Goal: Complete application form

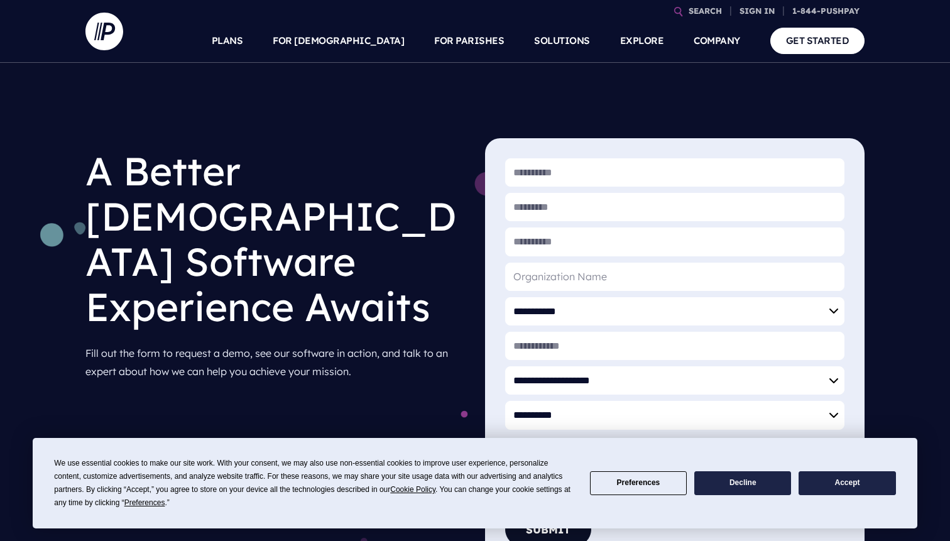
click at [843, 482] on button "Accept" at bounding box center [847, 483] width 97 height 25
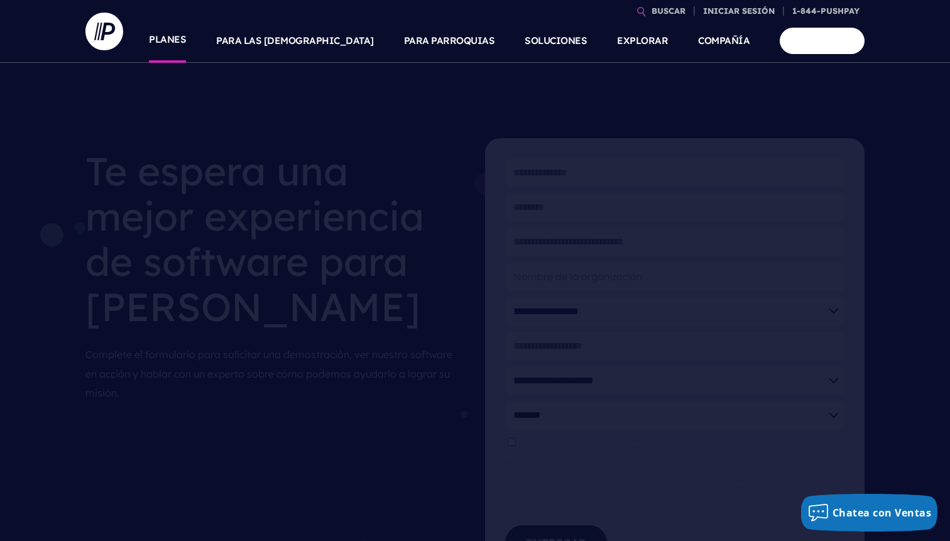
click at [186, 45] on font "PLANES" at bounding box center [167, 39] width 37 height 12
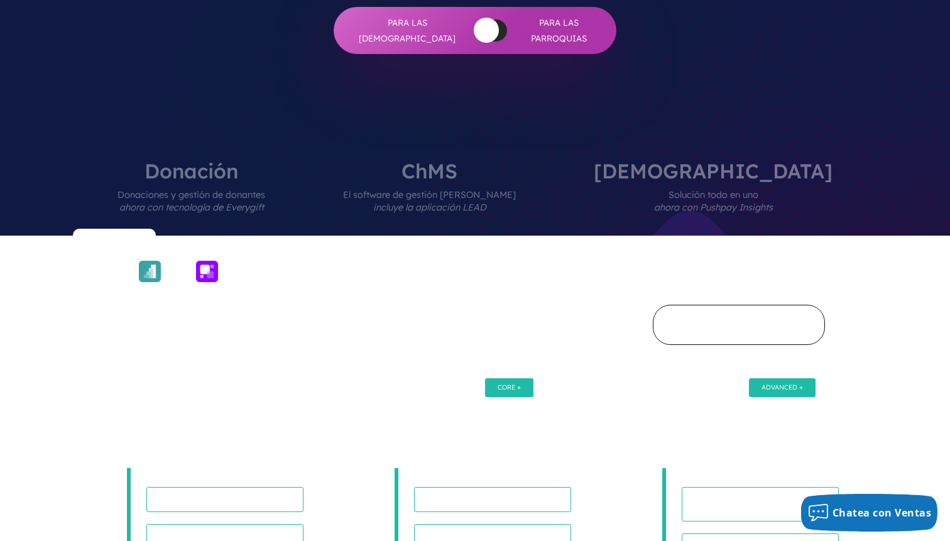
scroll to position [518, 0]
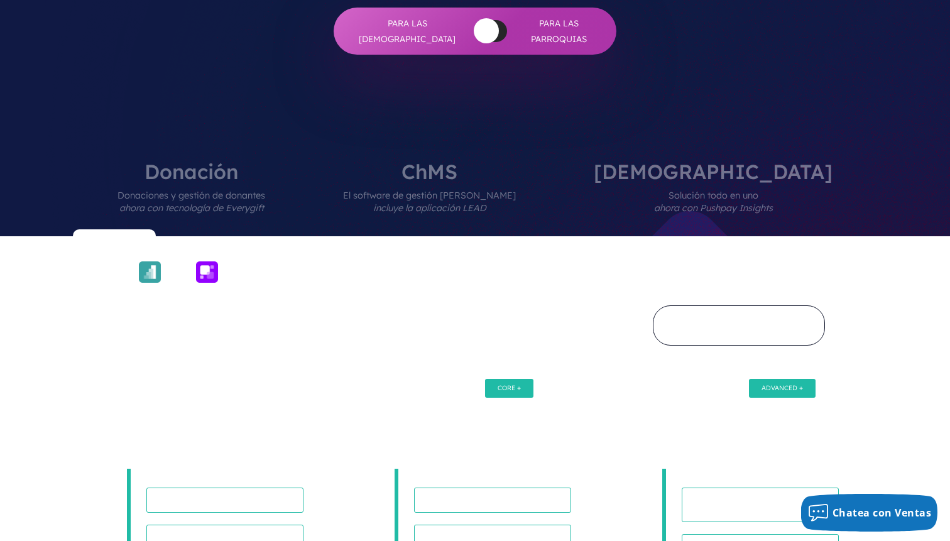
click at [714, 159] on font "ChurchStaq" at bounding box center [713, 171] width 239 height 25
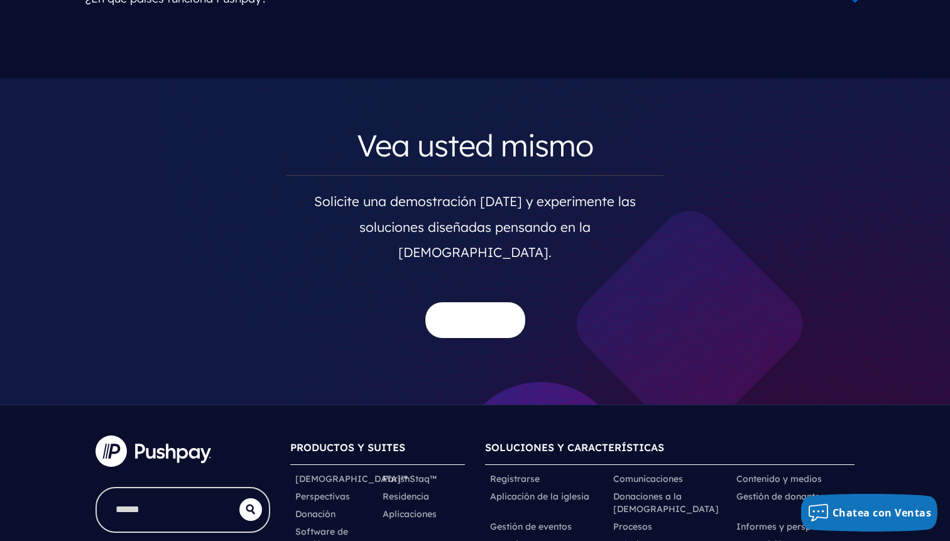
scroll to position [6791, 0]
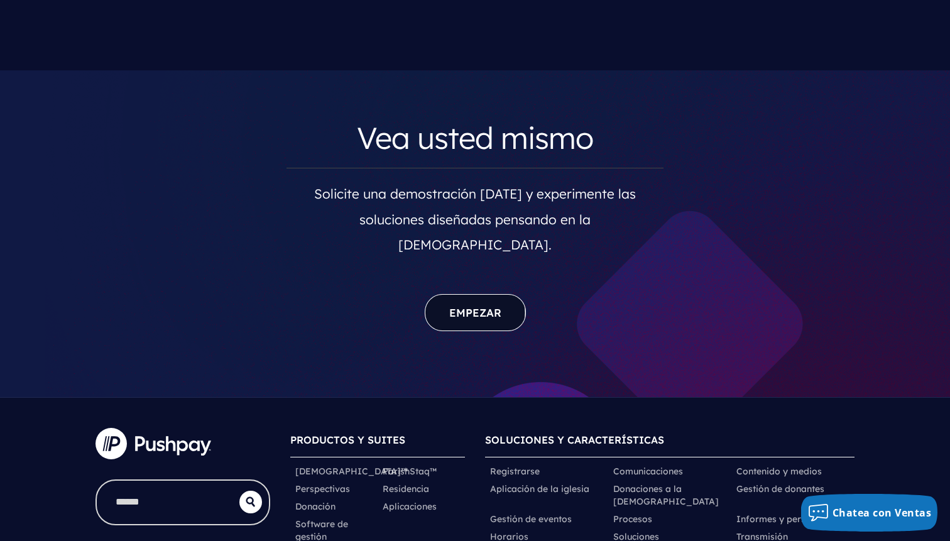
click at [481, 306] on font "Empezar" at bounding box center [475, 312] width 52 height 13
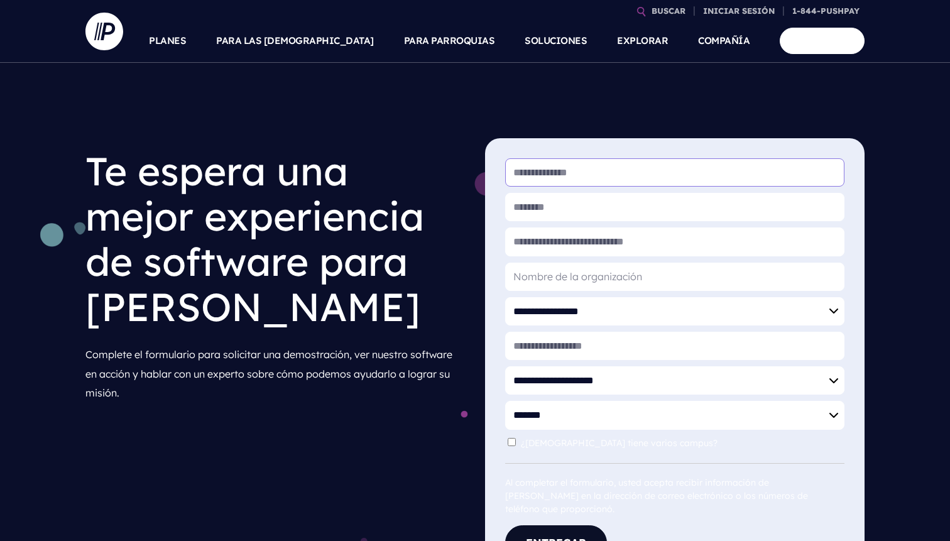
click at [557, 172] on input "* Nombre de pila" at bounding box center [674, 172] width 339 height 28
type input "****"
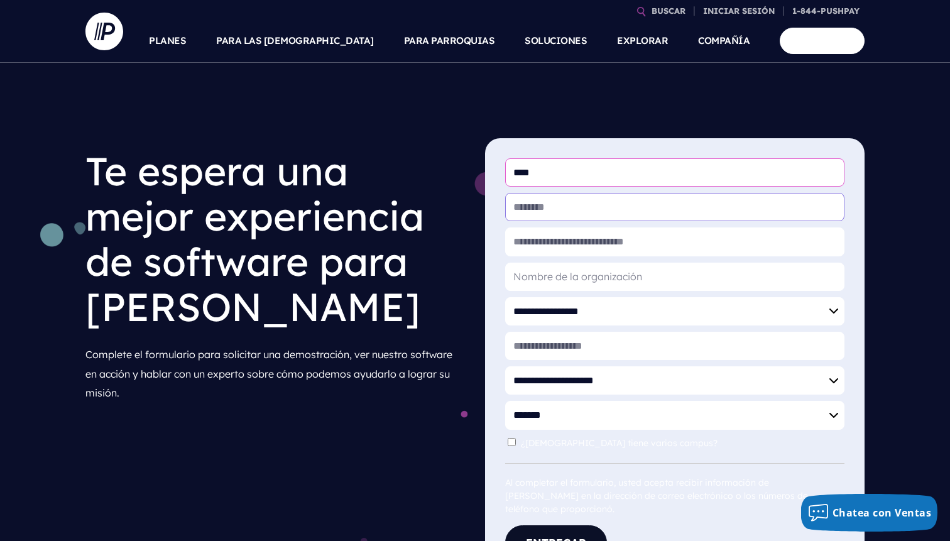
type input "*******"
type input "**********"
select select "**********"
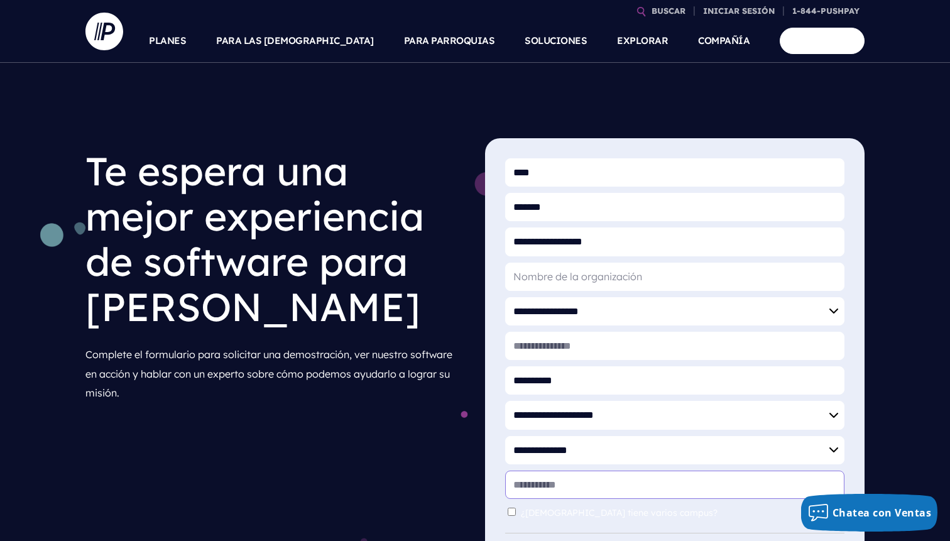
type input "*****"
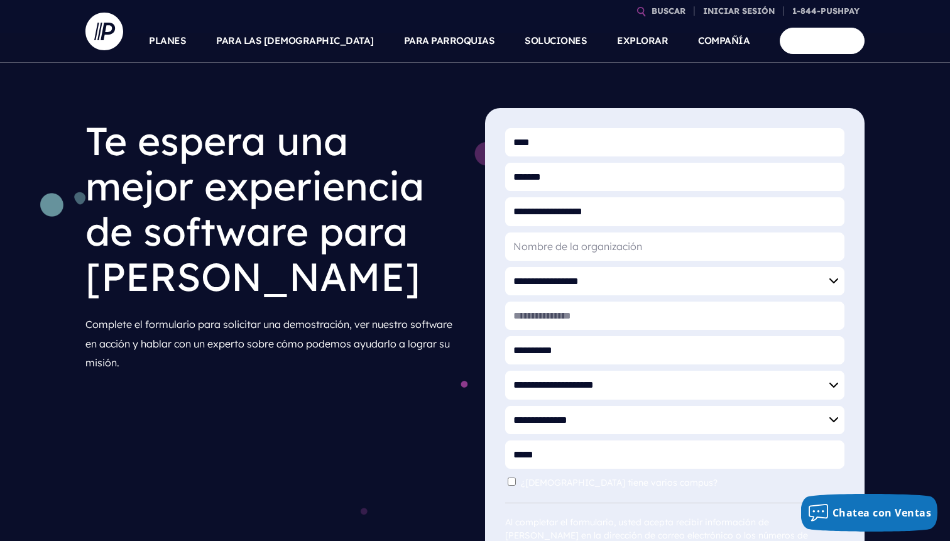
scroll to position [35, 0]
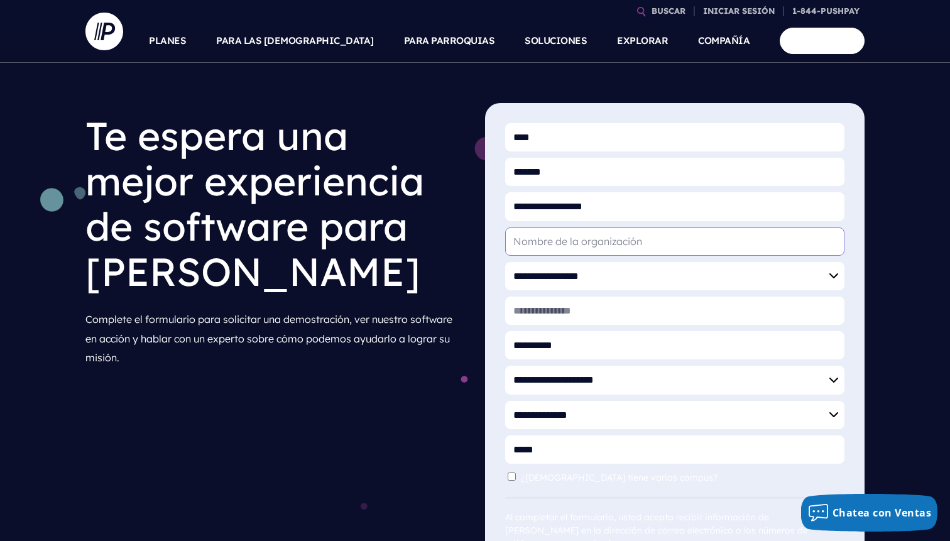
click at [574, 244] on input "* Nombre de la organización" at bounding box center [674, 241] width 339 height 28
type input "Casa de Refugio"
click at [565, 280] on select "**********" at bounding box center [674, 276] width 339 height 28
select select "**********"
click at [505, 262] on select "**********" at bounding box center [674, 276] width 339 height 28
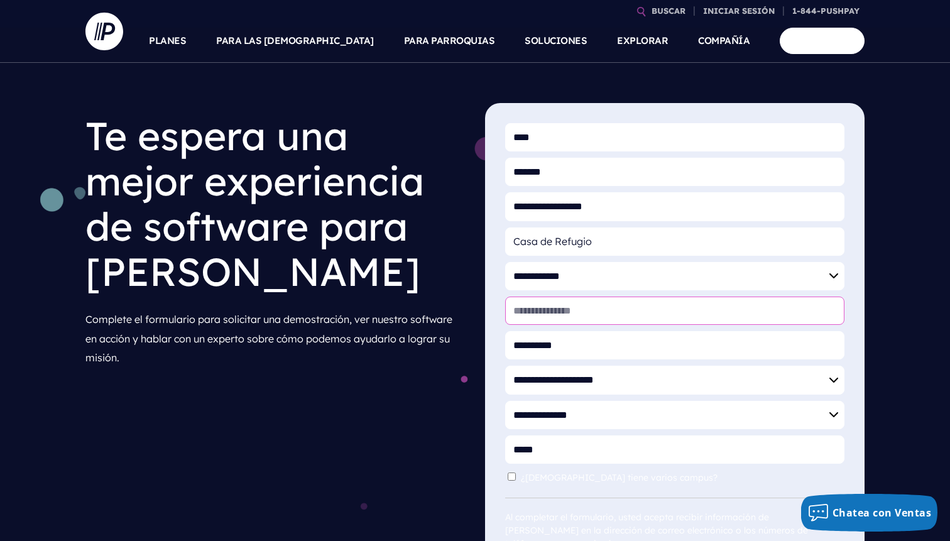
click at [564, 312] on input "* Website" at bounding box center [674, 311] width 339 height 28
click at [557, 388] on select "**********" at bounding box center [674, 380] width 339 height 28
select select "*****"
click at [505, 366] on select "**********" at bounding box center [674, 380] width 339 height 28
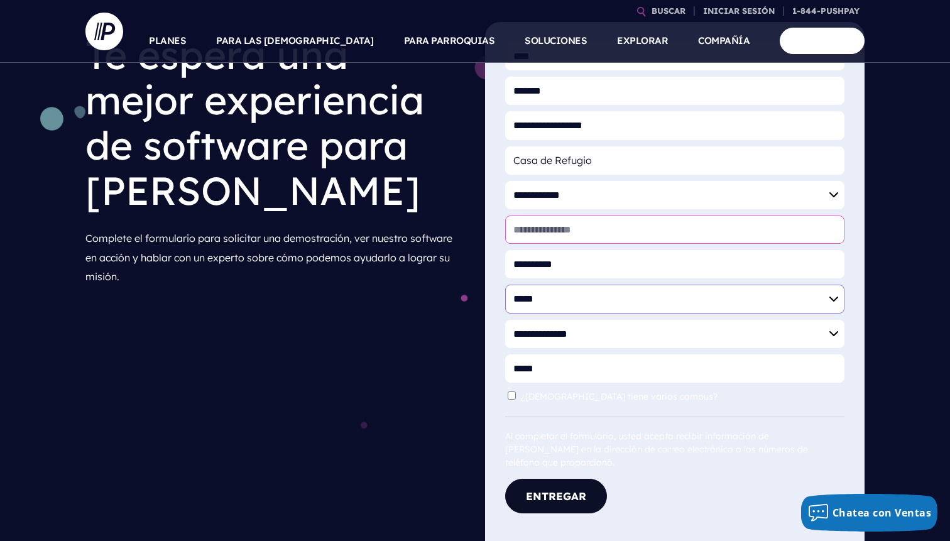
scroll to position [116, 0]
click at [546, 479] on button "Entregar" at bounding box center [556, 496] width 102 height 35
click at [556, 227] on input "* Sitio web" at bounding box center [674, 230] width 339 height 28
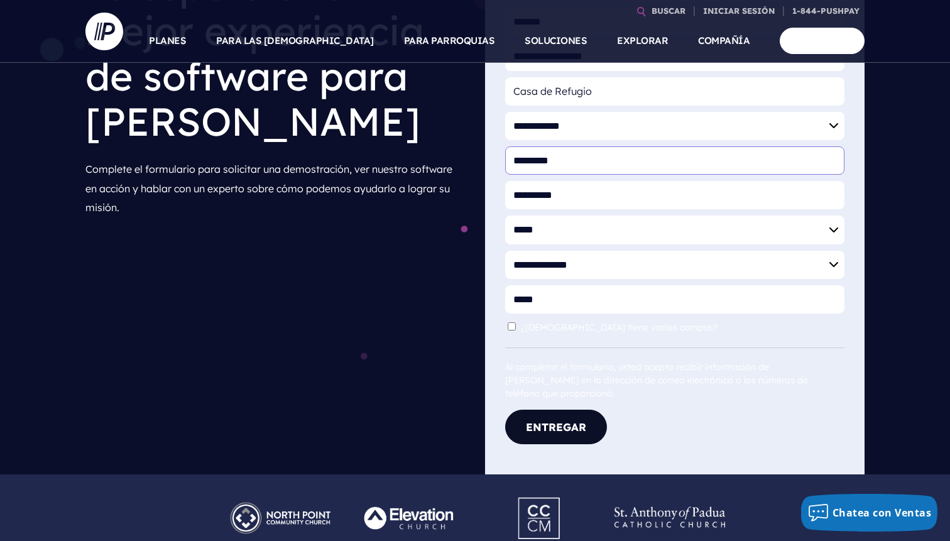
scroll to position [0, 0]
drag, startPoint x: 567, startPoint y: 165, endPoint x: 475, endPoint y: 153, distance: 92.6
click at [475, 153] on div "**********" at bounding box center [675, 214] width 400 height 522
type input "**********"
click at [545, 420] on font "Entregar" at bounding box center [556, 426] width 60 height 13
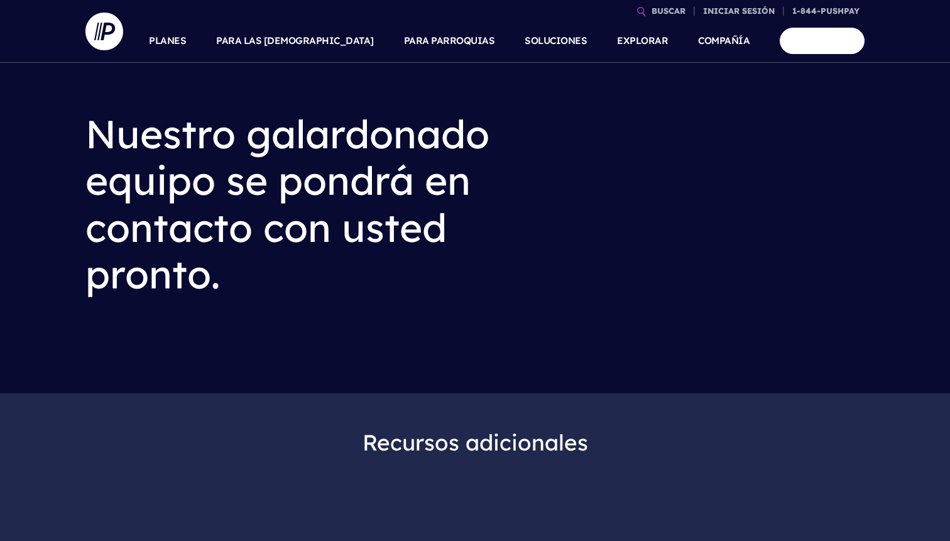
click at [545, 393] on div "Nuestro galardonado equipo se pondrá en contacto con usted pronto." at bounding box center [475, 196] width 950 height 393
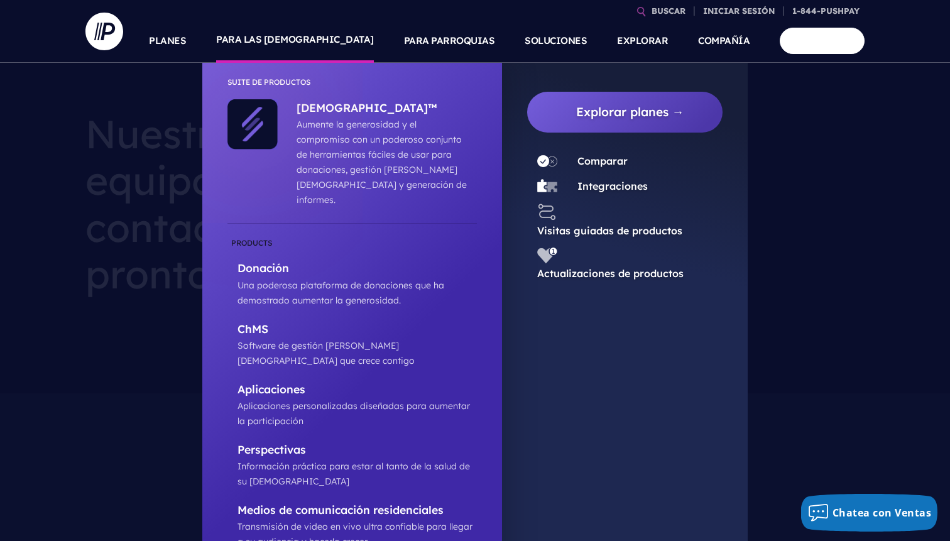
scroll to position [40, 0]
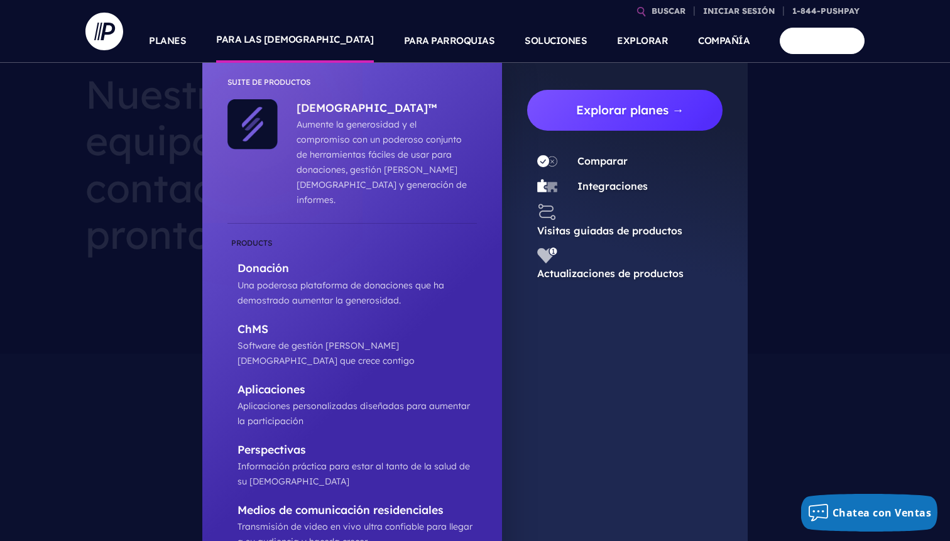
click at [662, 99] on link "Explorar planes →" at bounding box center [629, 110] width 185 height 41
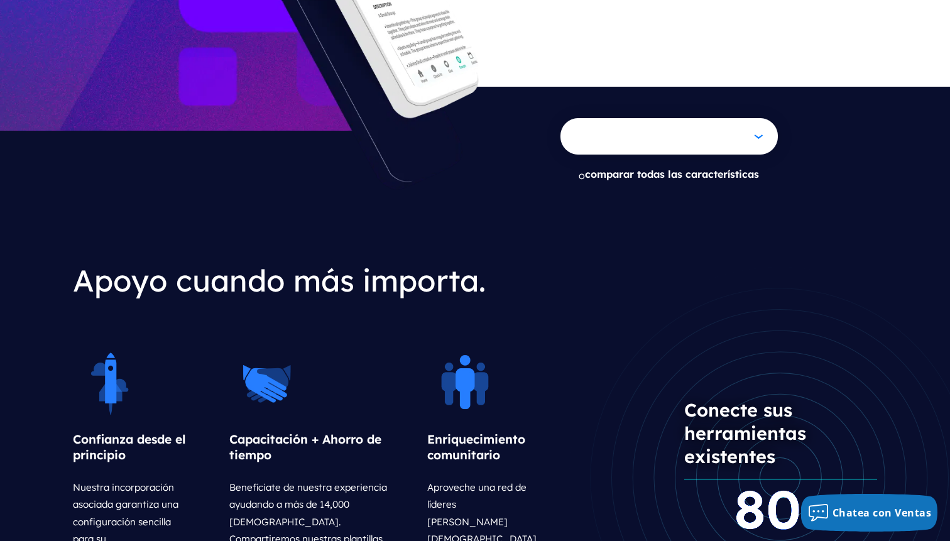
scroll to position [1610, 0]
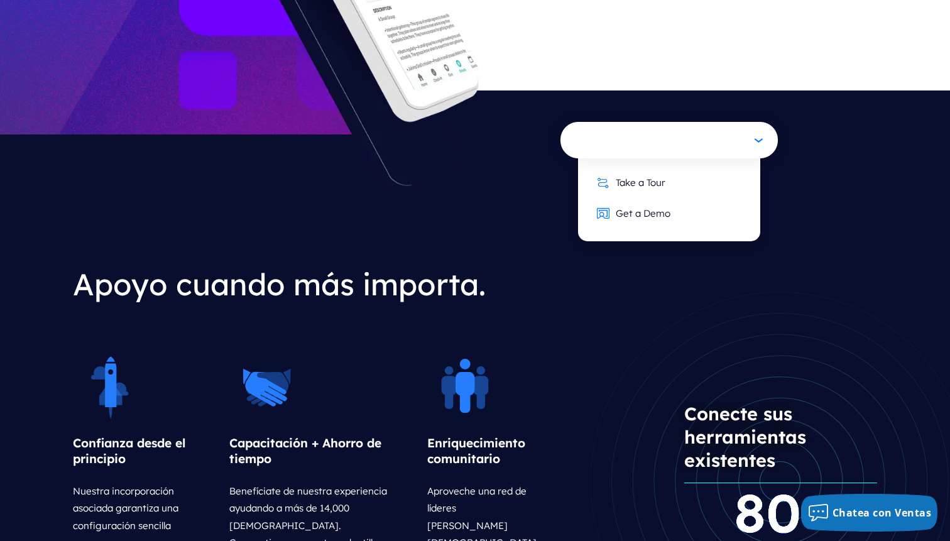
click at [743, 122] on button "Vea la donación en acción" at bounding box center [668, 140] width 217 height 36
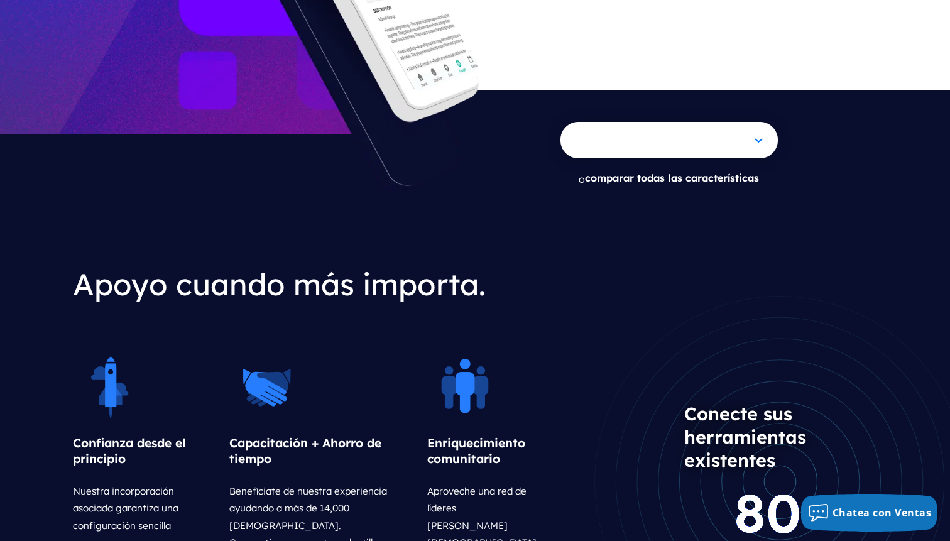
click at [559, 316] on div "Conecte sus herramientas existentes 80 + integraciones disponibles" at bounding box center [716, 457] width 322 height 403
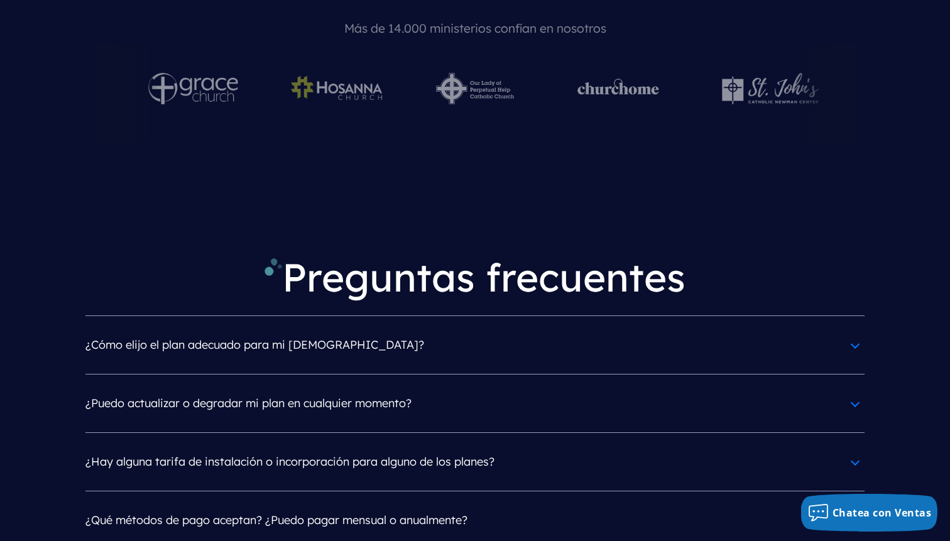
scroll to position [5823, 0]
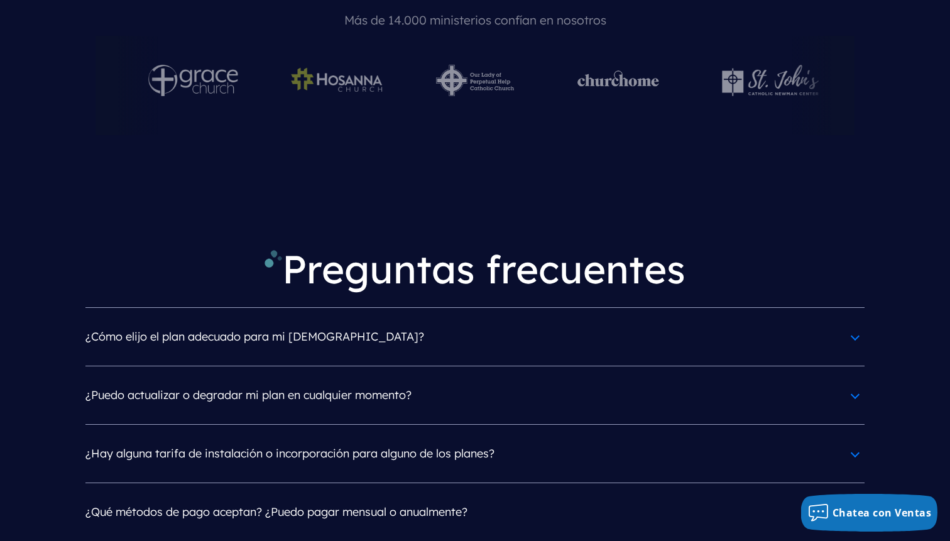
click at [385, 320] on h4 "¿Cómo elijo el plan adecuado para mi iglesia?" at bounding box center [474, 336] width 779 height 33
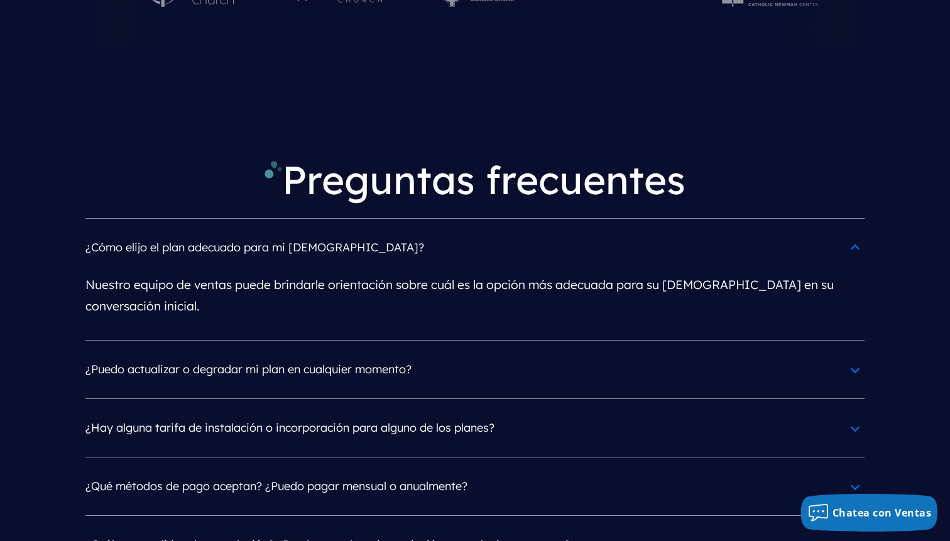
click at [405, 362] on font "¿Puedo actualizar o degradar mi plan en cualquier momento?" at bounding box center [248, 369] width 326 height 14
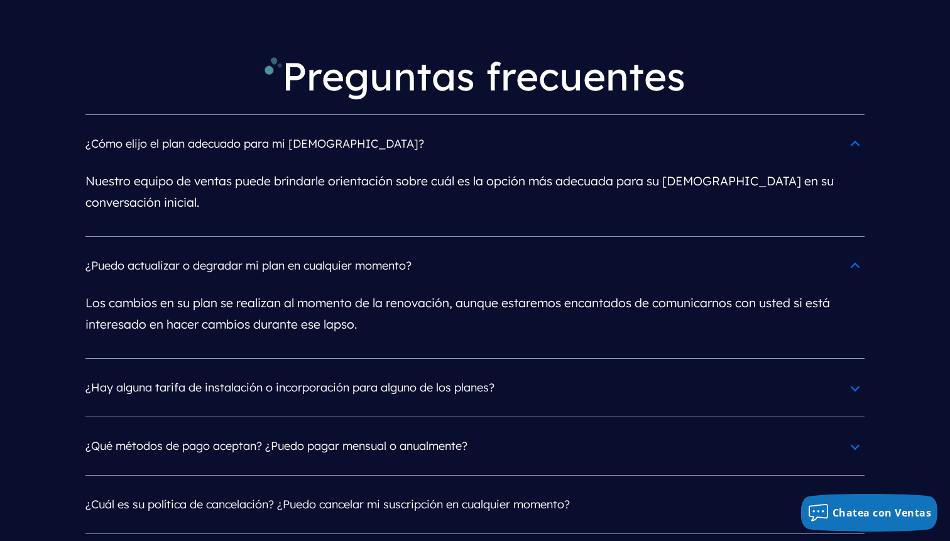
scroll to position [6031, 0]
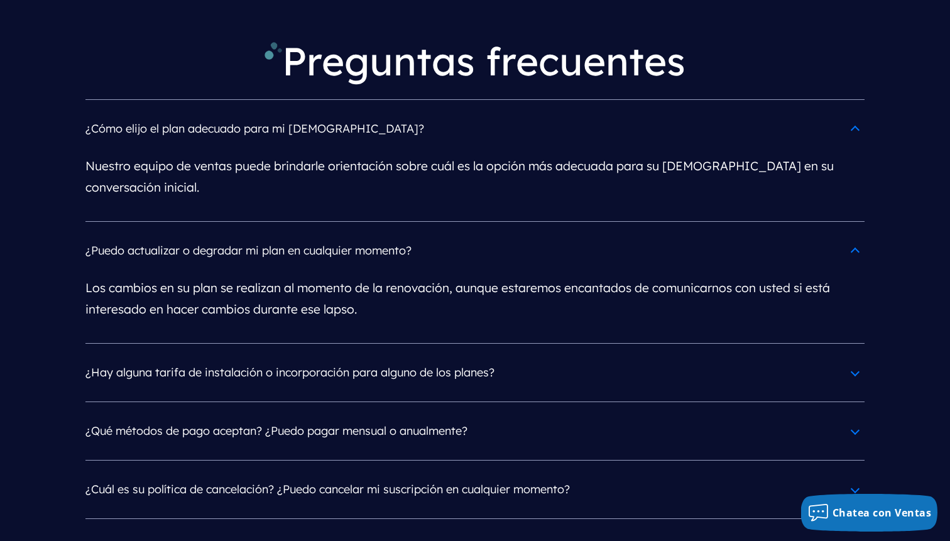
click at [405, 365] on font "¿Hay alguna tarifa de instalación o incorporación para alguno de los planes?" at bounding box center [289, 372] width 409 height 14
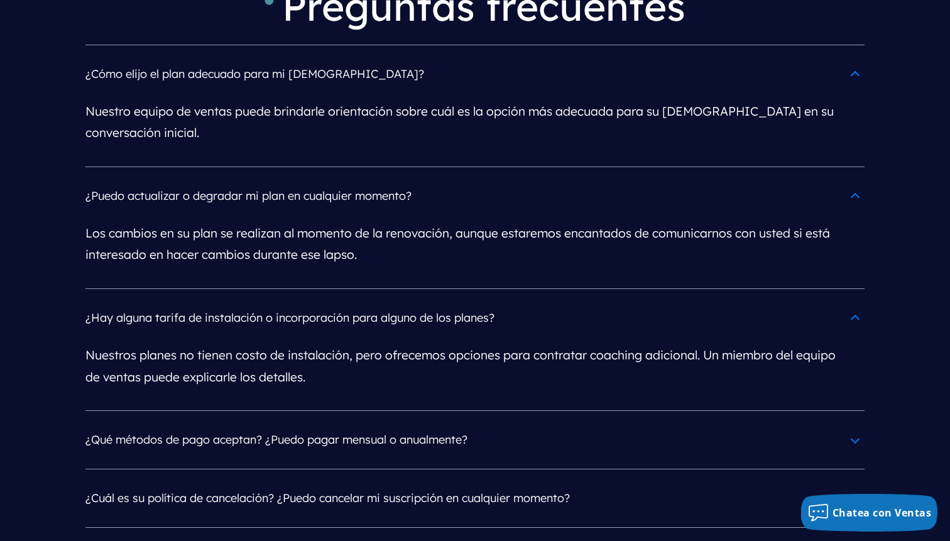
scroll to position [6215, 0]
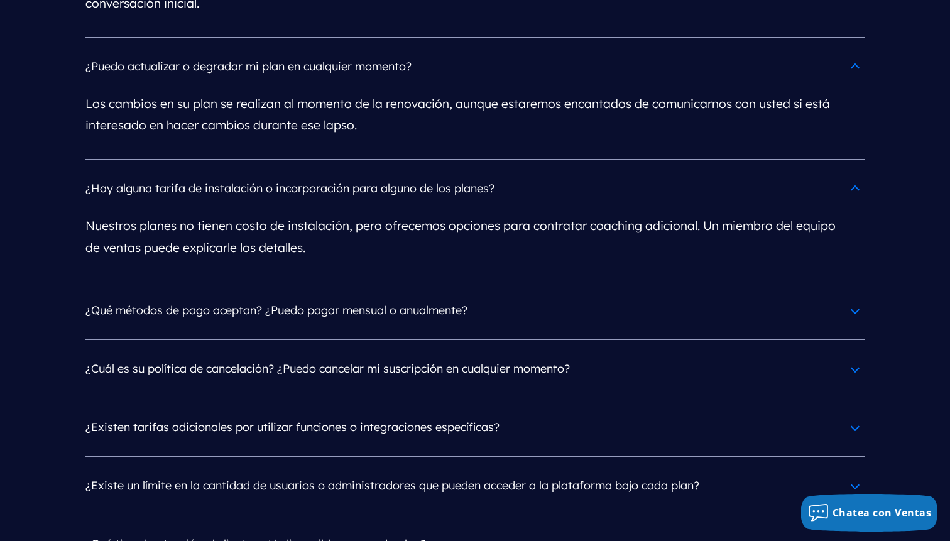
click at [381, 303] on font "¿Qué métodos de pago aceptan? ¿Puedo pagar mensual o anualmente?" at bounding box center [276, 310] width 382 height 14
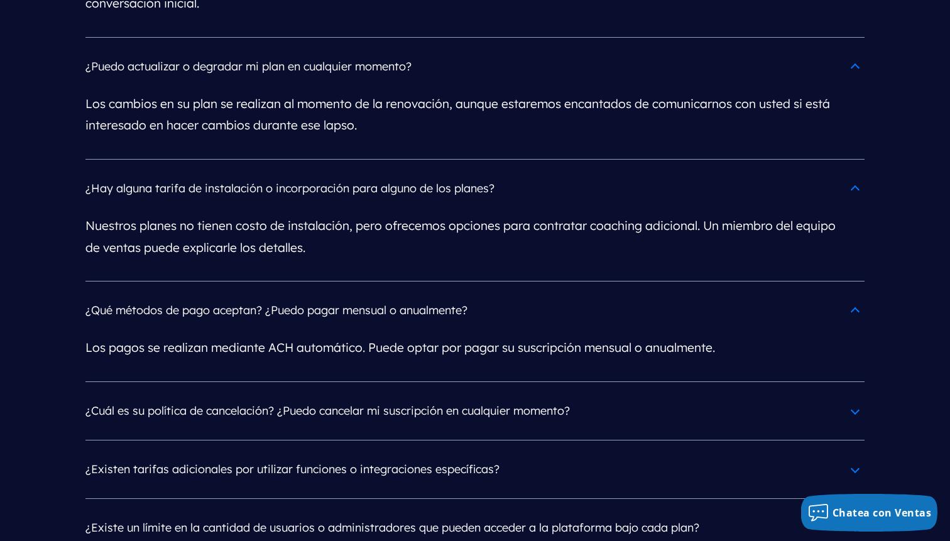
click at [359, 403] on font "¿Cuál es su política de cancelación? ¿Puedo cancelar mi suscripción en cualquie…" at bounding box center [327, 410] width 484 height 14
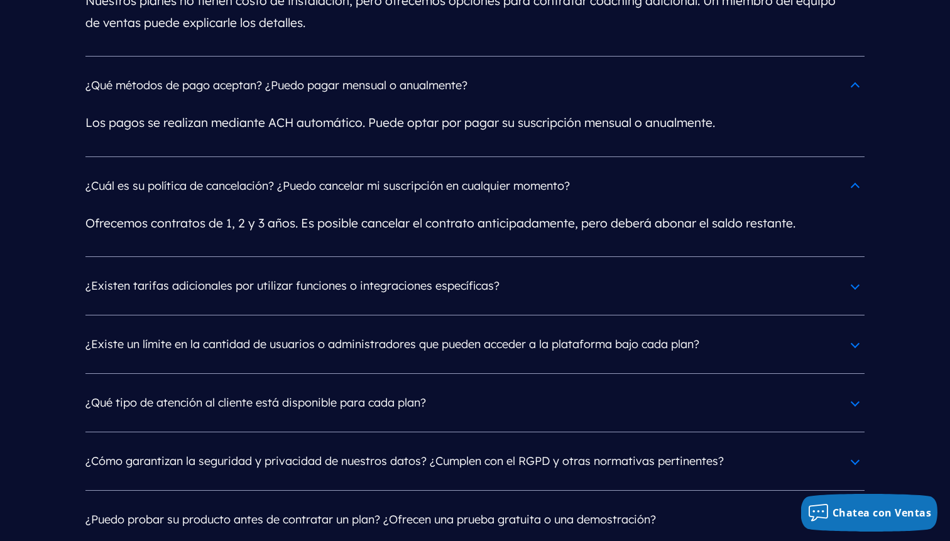
scroll to position [6449, 0]
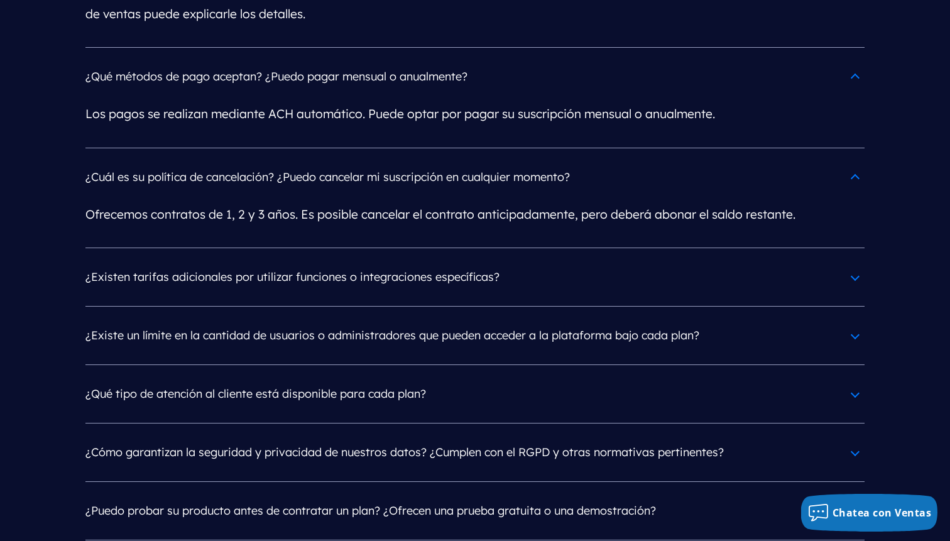
click at [349, 261] on h4 "¿Existen tarifas adicionales por utilizar funciones o integraciones específicas?" at bounding box center [474, 277] width 779 height 33
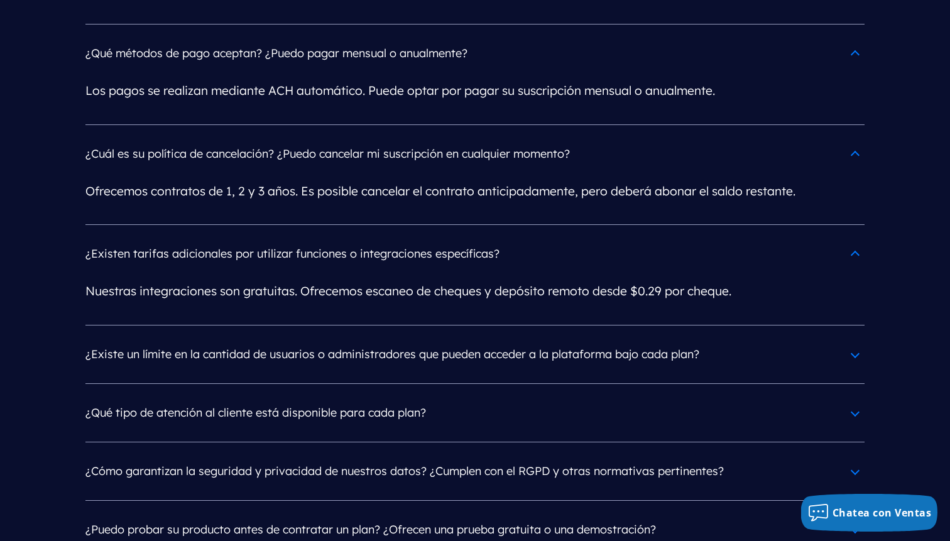
scroll to position [6474, 0]
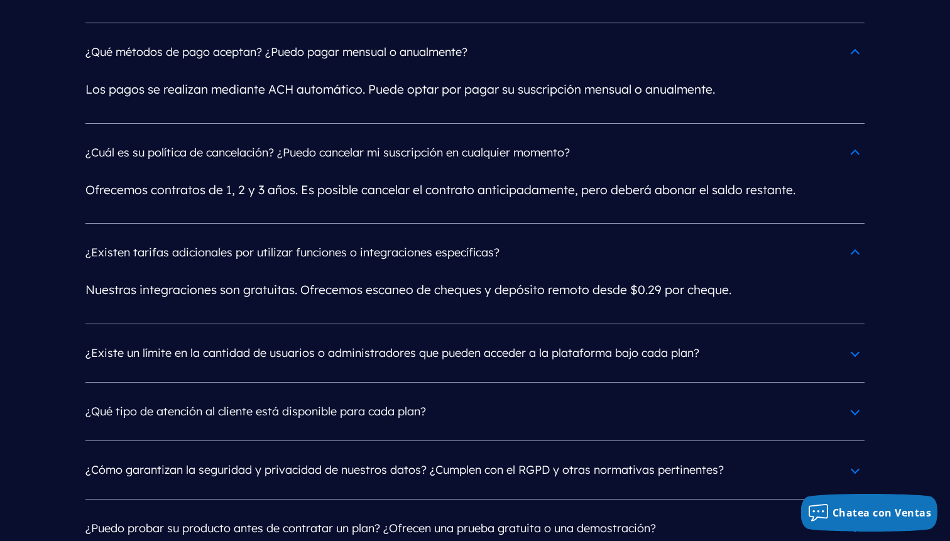
click at [354, 337] on h4 "¿Existe un límite en la cantidad de usuarios o administradores que pueden acced…" at bounding box center [474, 353] width 779 height 33
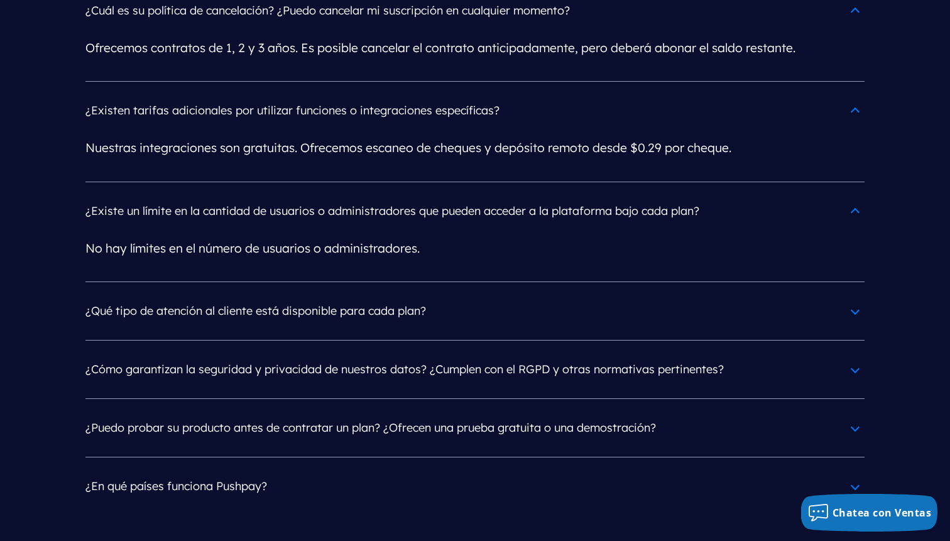
scroll to position [6616, 0]
click at [350, 303] on font "¿Qué tipo de atención al cliente está disponible para cada plan?" at bounding box center [255, 310] width 341 height 14
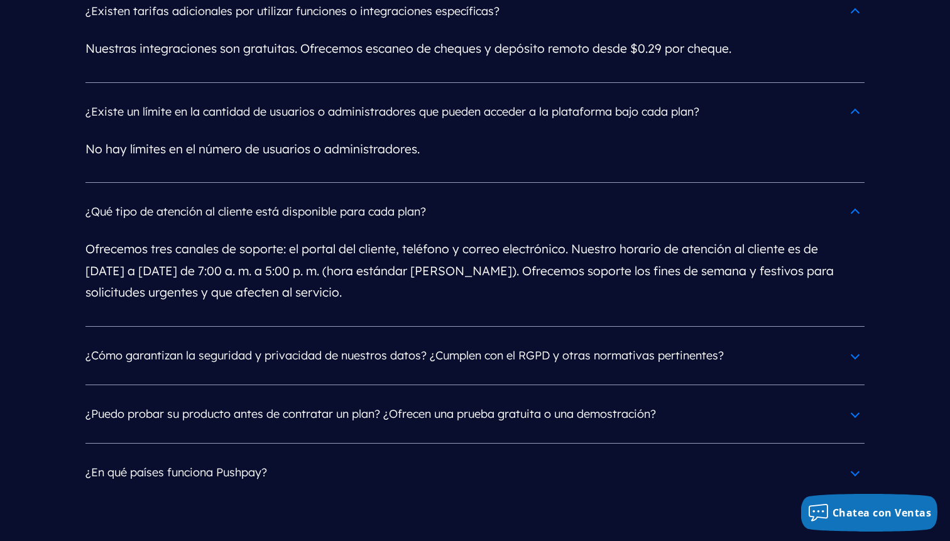
scroll to position [6716, 0]
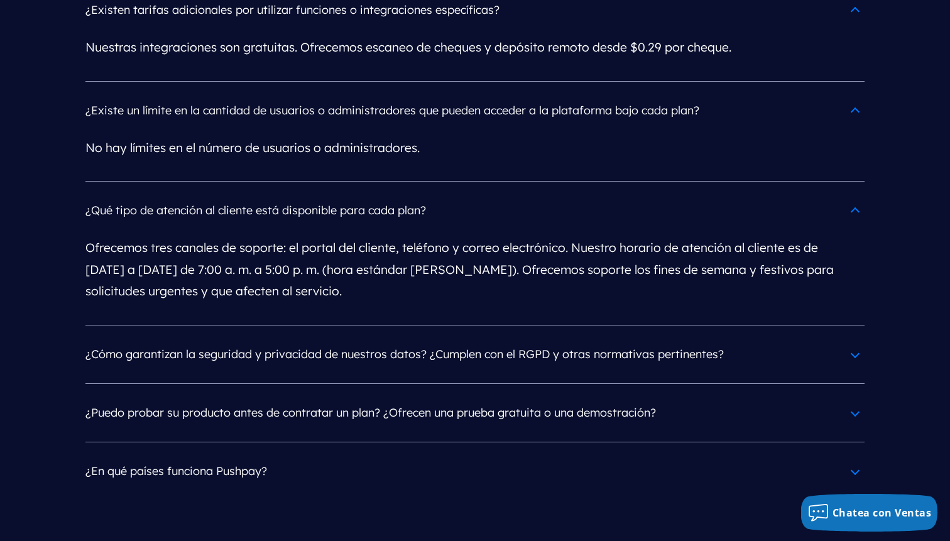
click at [372, 338] on h4 "¿Cómo garantizan la seguridad y privacidad de nuestros datos? ¿Cumplen con el R…" at bounding box center [474, 354] width 779 height 33
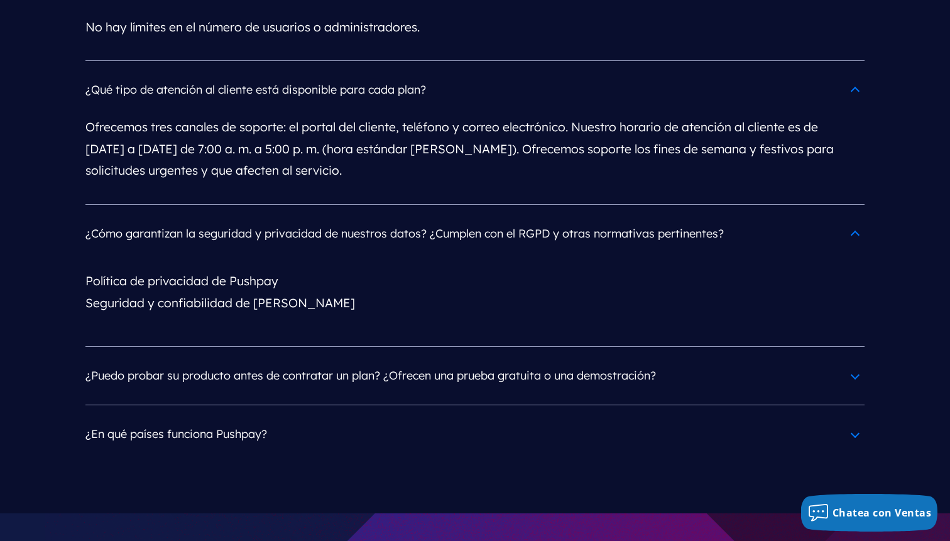
scroll to position [6839, 0]
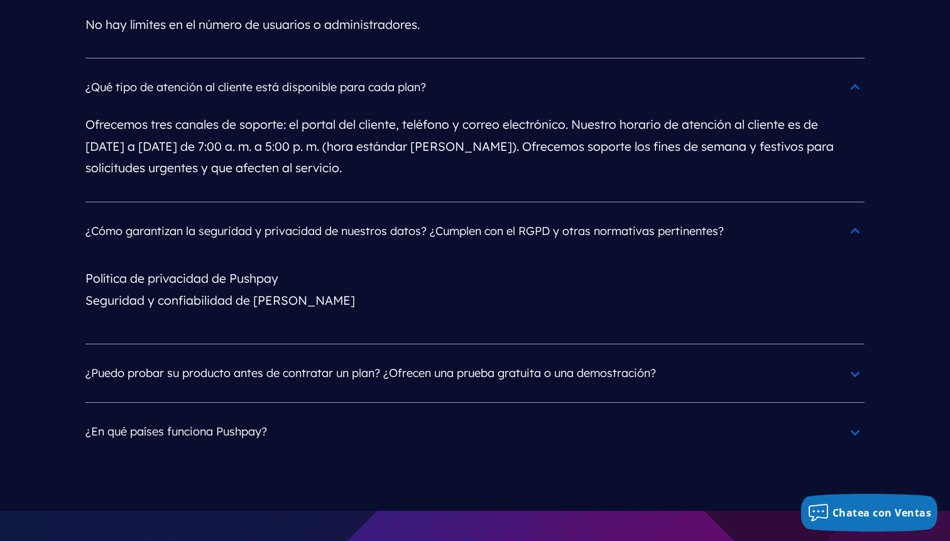
click at [363, 366] on font "¿Puedo probar su producto antes de contratar un plan? ¿Ofrecen una prueba gratu…" at bounding box center [370, 373] width 571 height 14
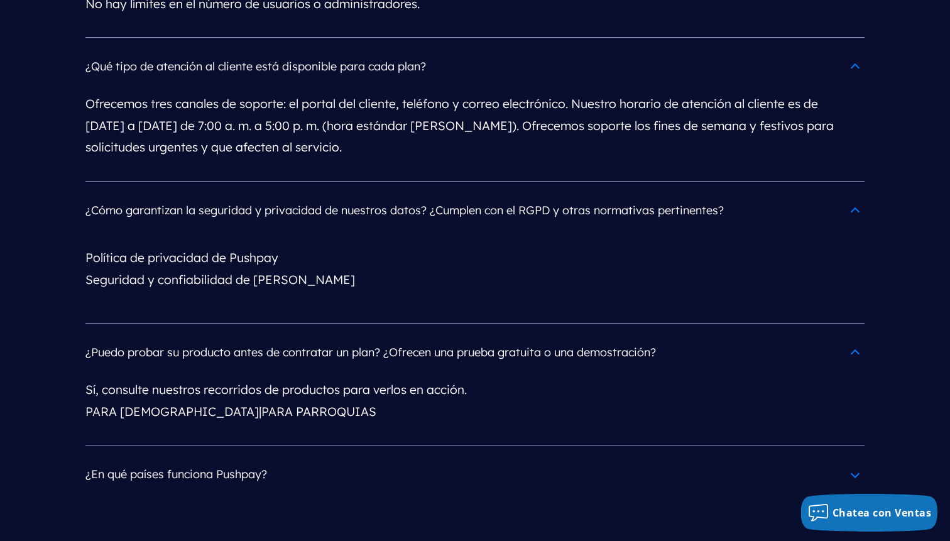
scroll to position [6903, 0]
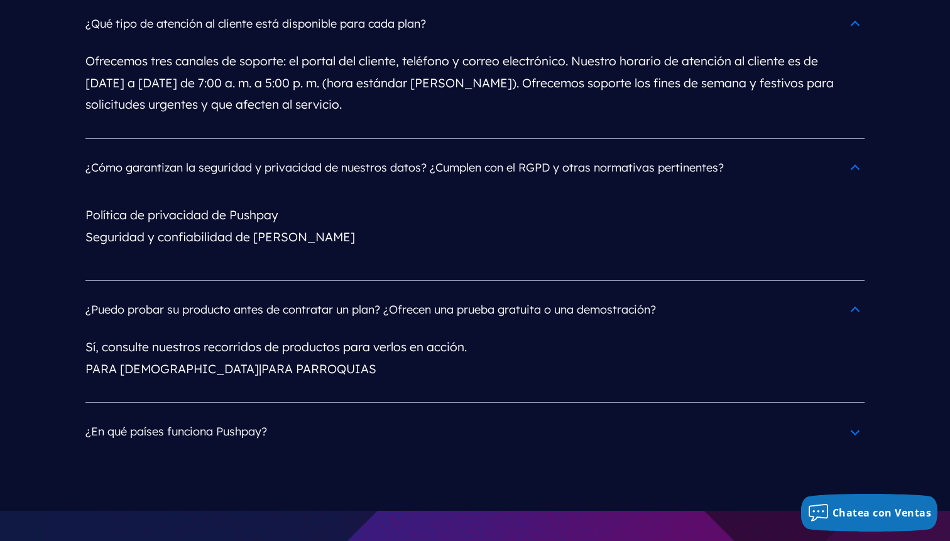
click at [257, 424] on font "¿En qué países funciona Pushpay?" at bounding box center [176, 431] width 182 height 14
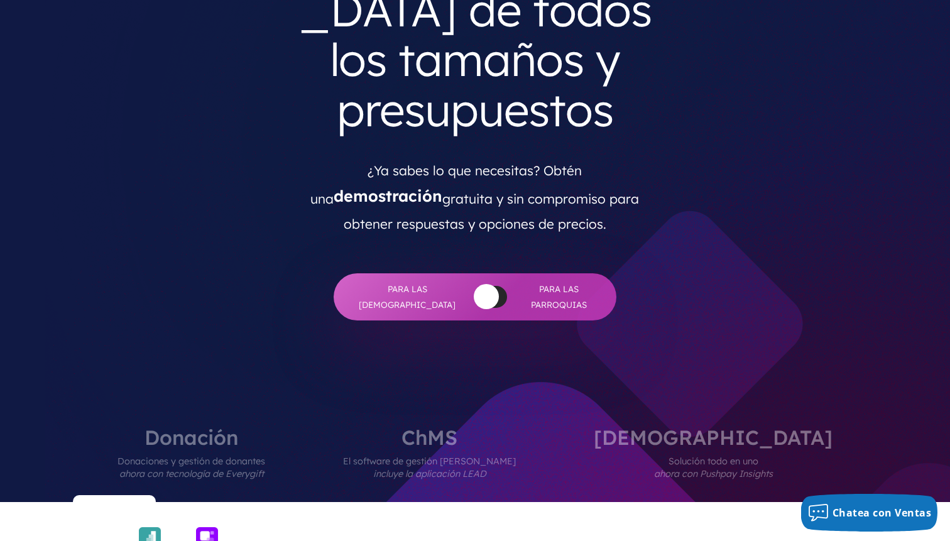
scroll to position [0, 0]
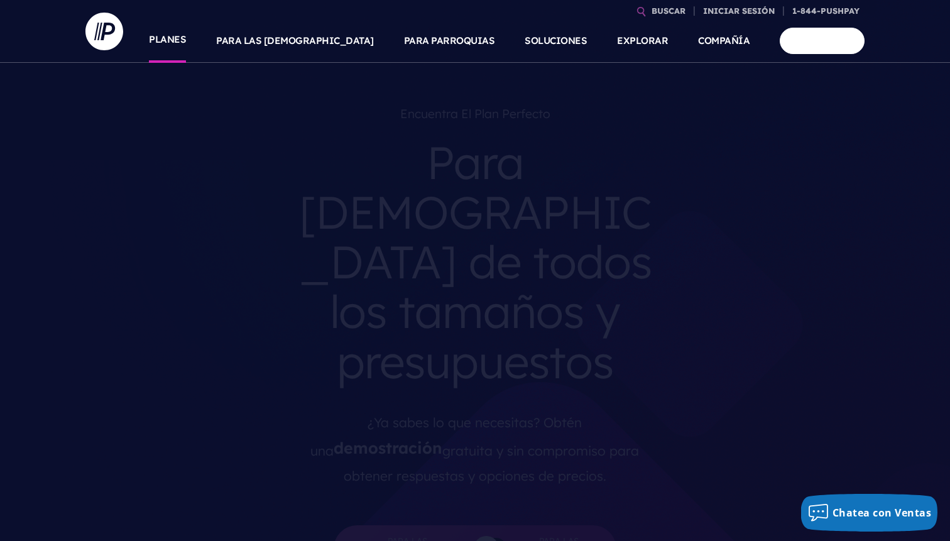
click at [186, 42] on font "PLANES" at bounding box center [167, 39] width 37 height 12
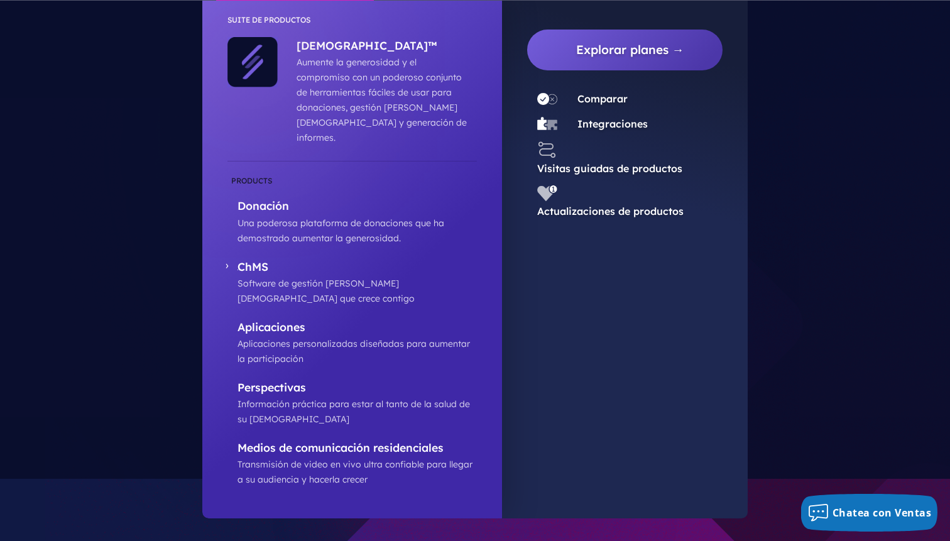
scroll to position [63, 0]
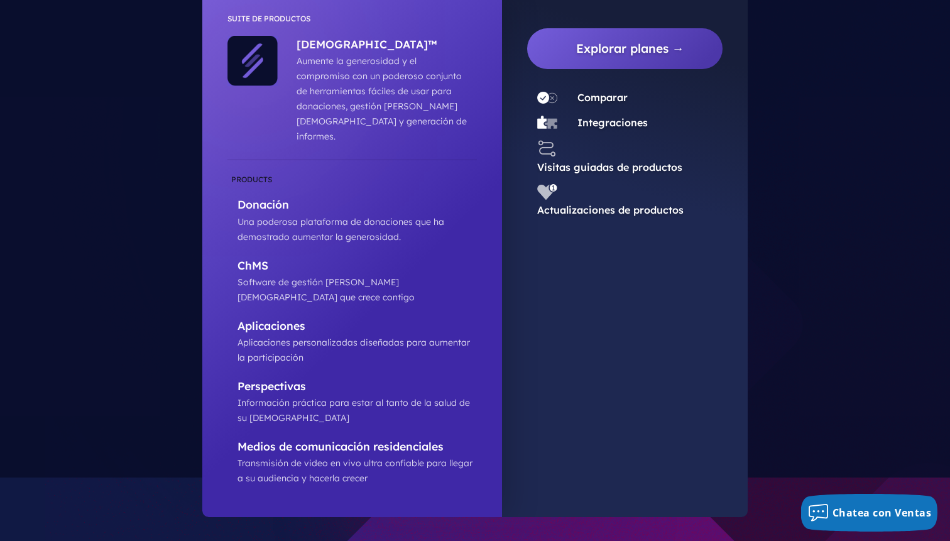
click at [607, 161] on font "Visitas guiadas de productos" at bounding box center [609, 167] width 145 height 13
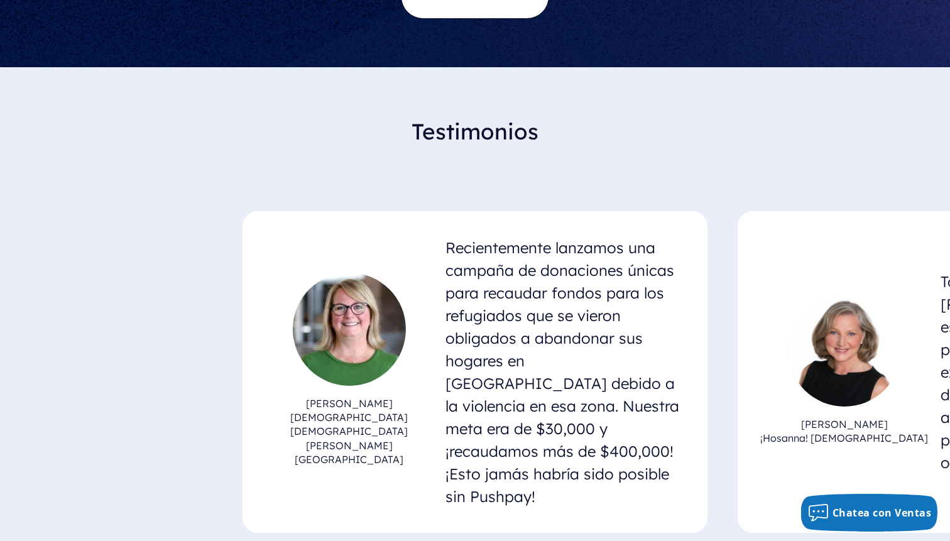
scroll to position [4973, 0]
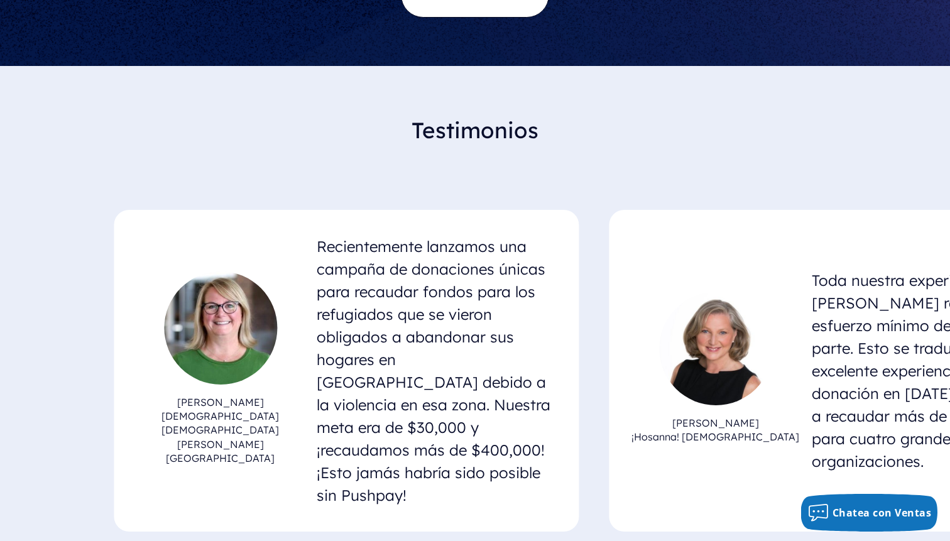
click at [609, 294] on article "[PERSON_NAME] ¡Hosanna! [DEMOGRAPHIC_DATA] Toda nuestra experiencia con [PERSON…" at bounding box center [841, 371] width 465 height 322
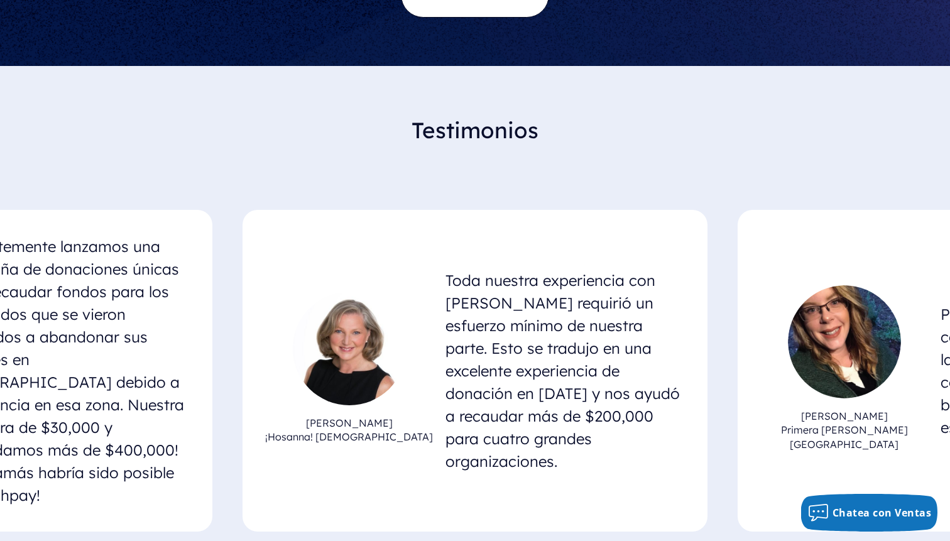
scroll to position [5069, 0]
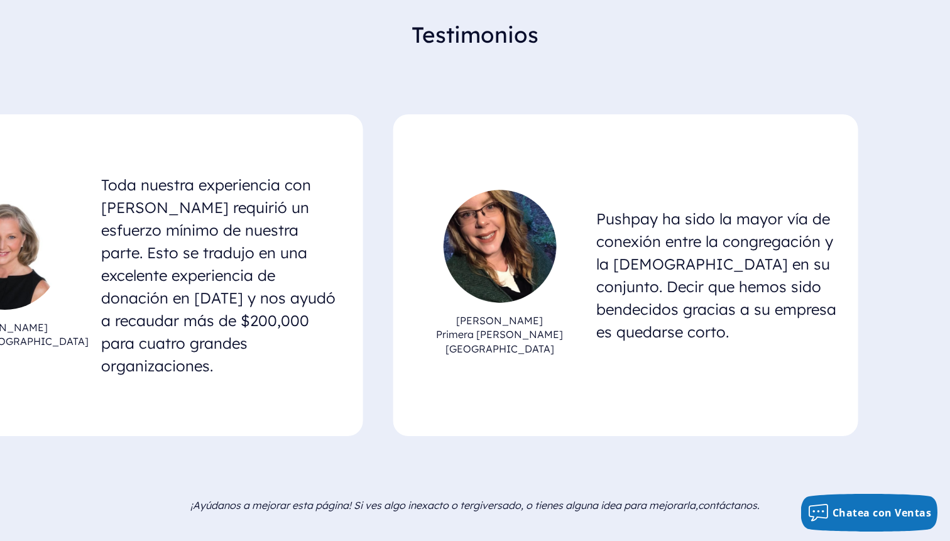
click at [468, 190] on div "[PERSON_NAME] Primera [PERSON_NAME] de Reeltown" at bounding box center [499, 275] width 173 height 171
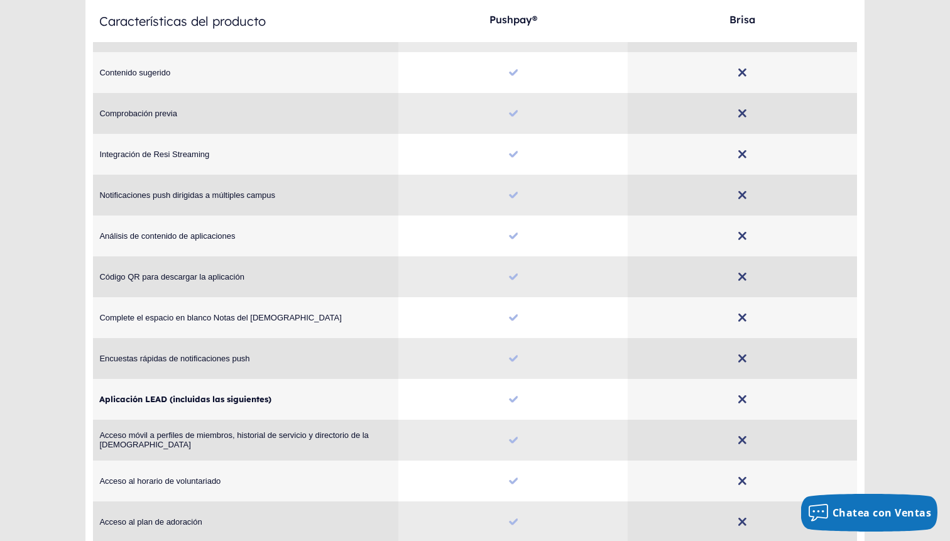
scroll to position [1015, 0]
click at [236, 232] on span "App Content Analytics Análisis de contenido de aplicaciones" at bounding box center [245, 236] width 305 height 9
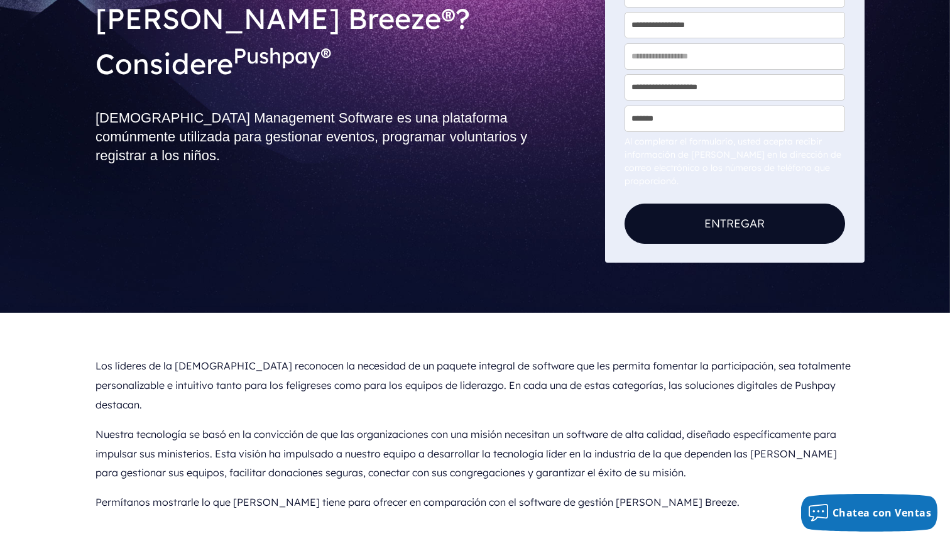
scroll to position [231, 0]
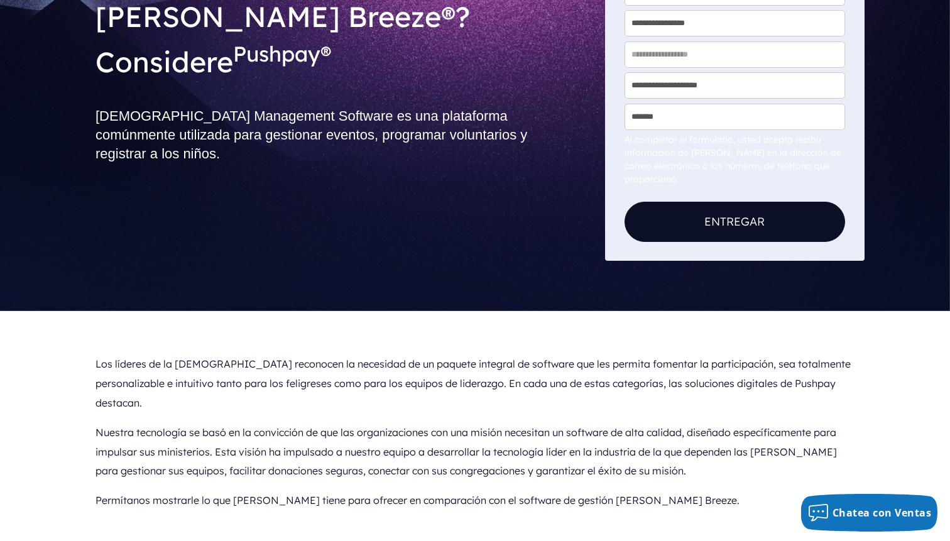
click at [469, 336] on div "Los líderes de la [DEMOGRAPHIC_DATA] reconocen la necesidad de un paquete integ…" at bounding box center [475, 431] width 950 height 241
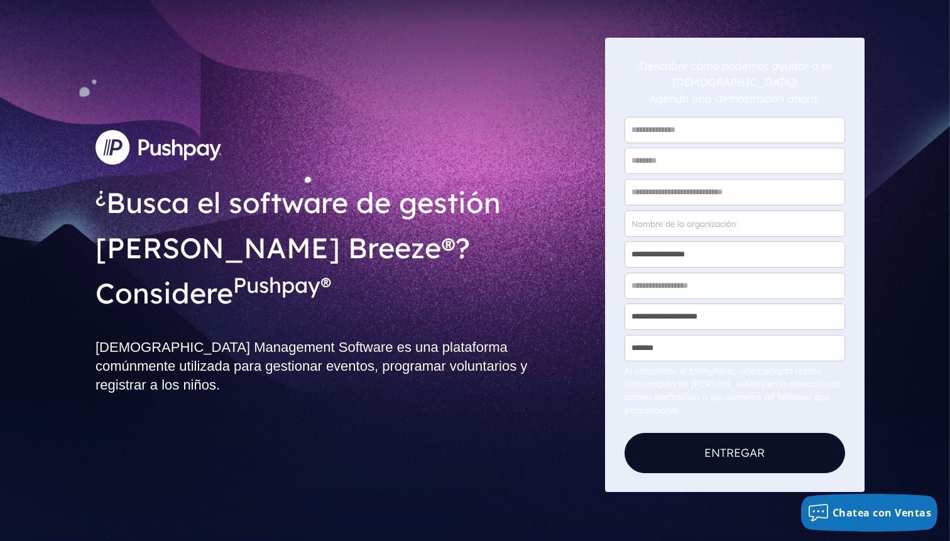
click at [495, 263] on h1 "¿ Busca el software de gestión [PERSON_NAME] Breeze® ? Considere Pushpay®" at bounding box center [346, 244] width 500 height 149
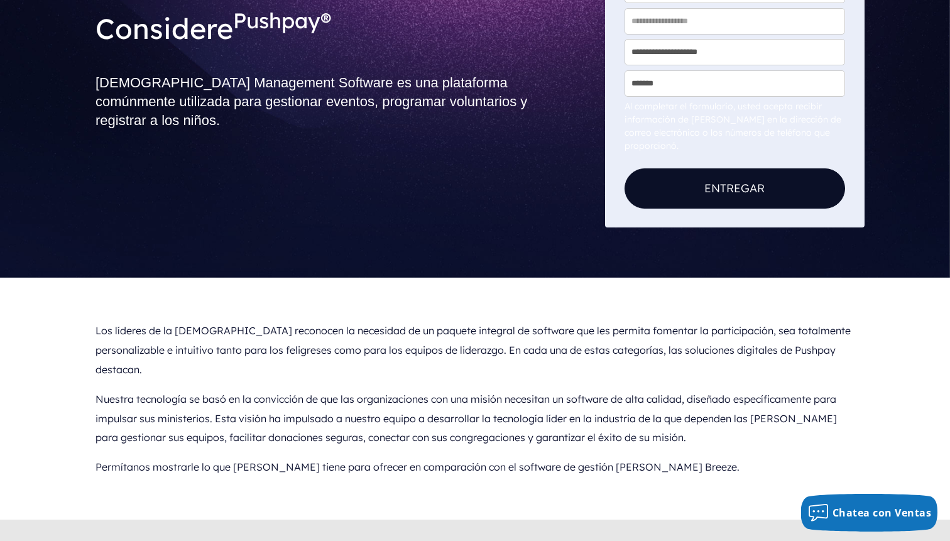
scroll to position [268, 0]
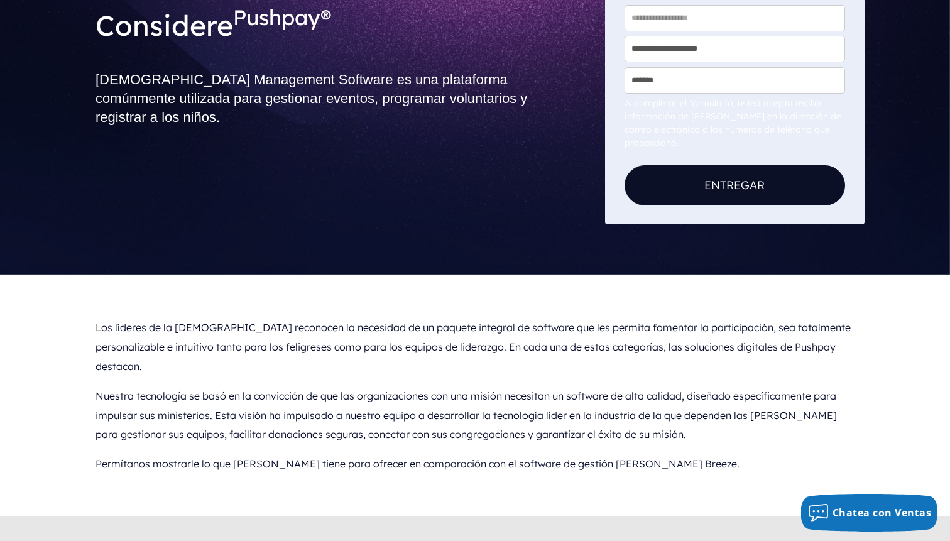
click at [518, 358] on p "Los líderes de la [DEMOGRAPHIC_DATA] reconocen la necesidad de un paquete integ…" at bounding box center [475, 346] width 759 height 68
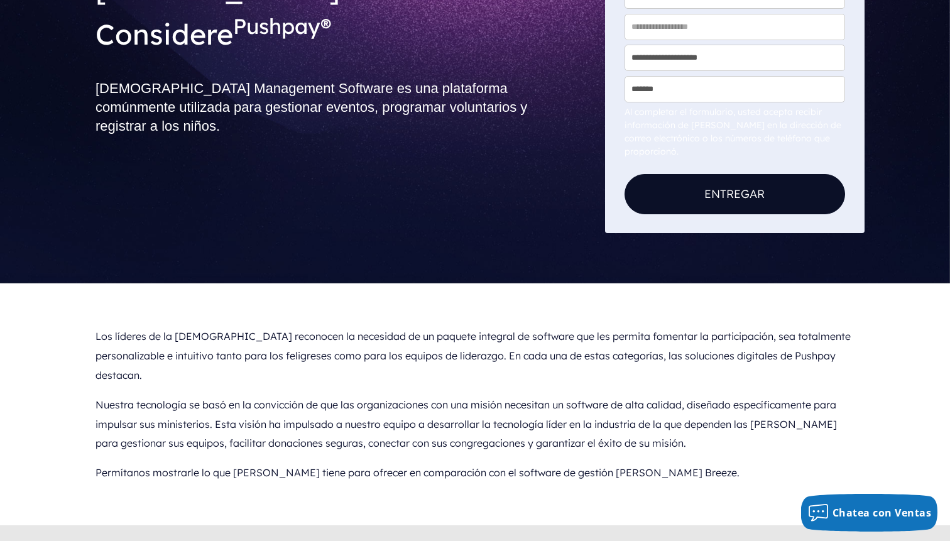
scroll to position [258, 0]
